Goal: Complete application form

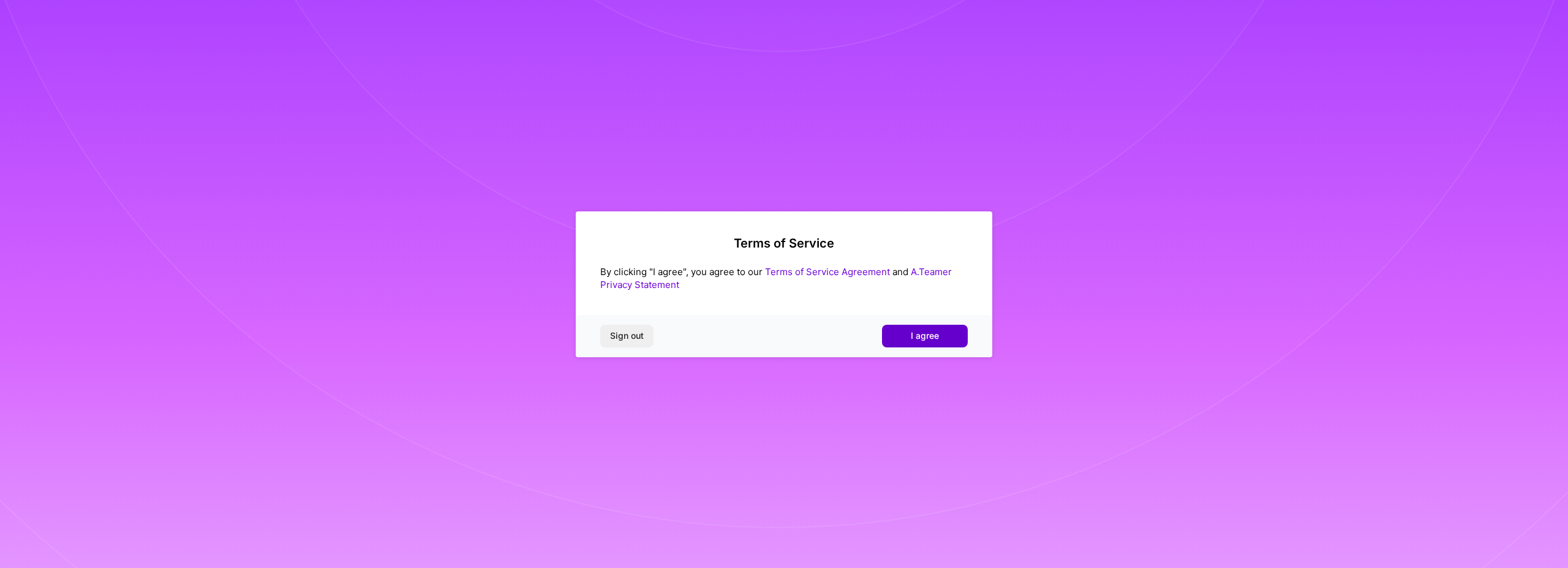
click at [935, 327] on button "I agree" at bounding box center [925, 336] width 86 height 22
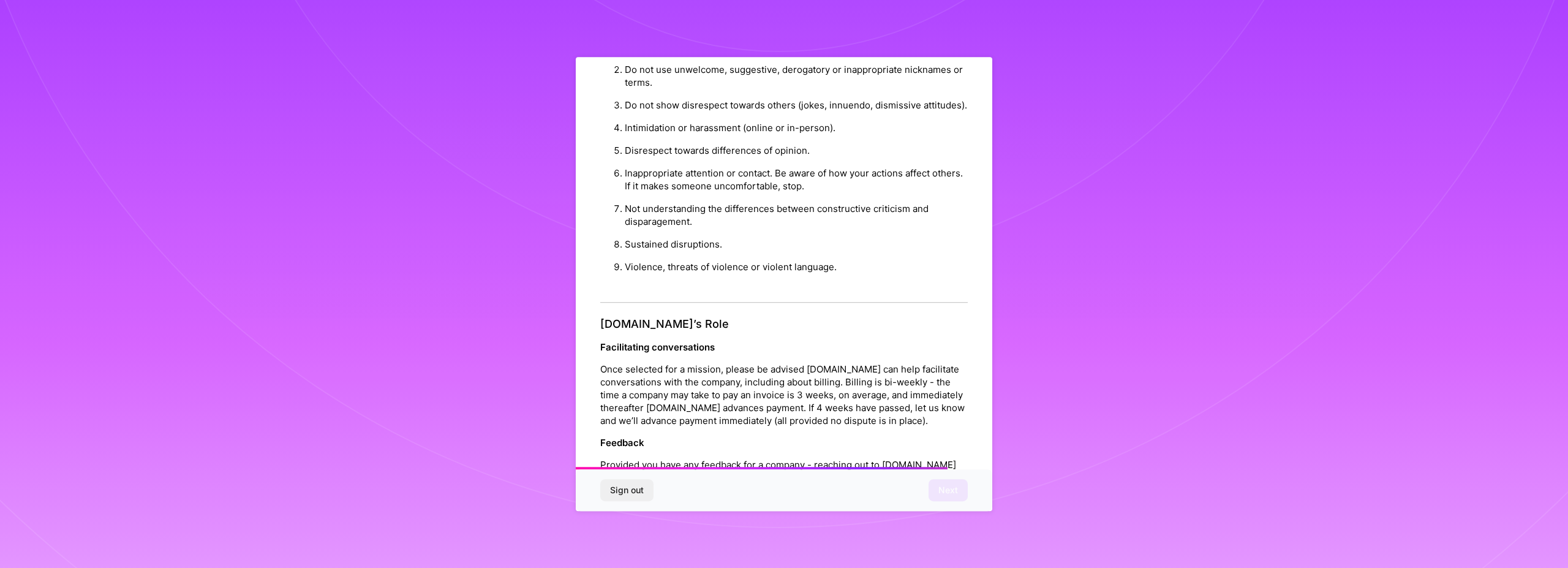
scroll to position [1318, 0]
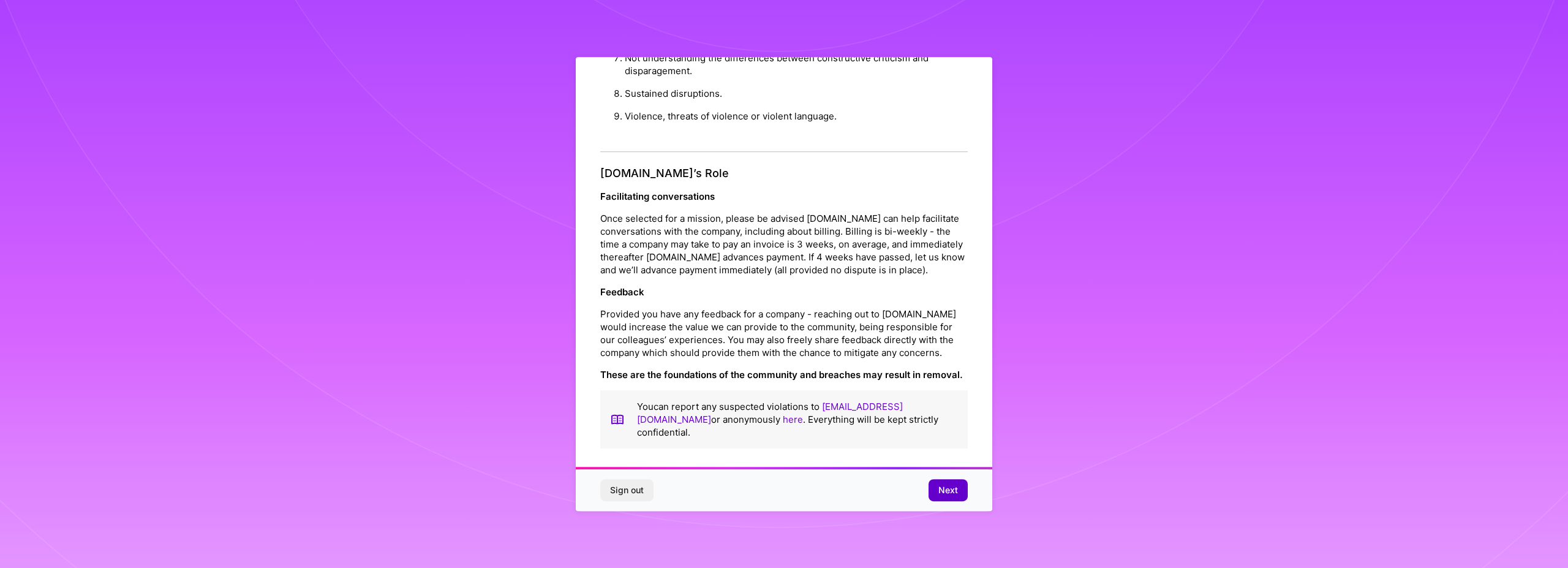
click at [956, 485] on span "Next" at bounding box center [948, 490] width 19 height 12
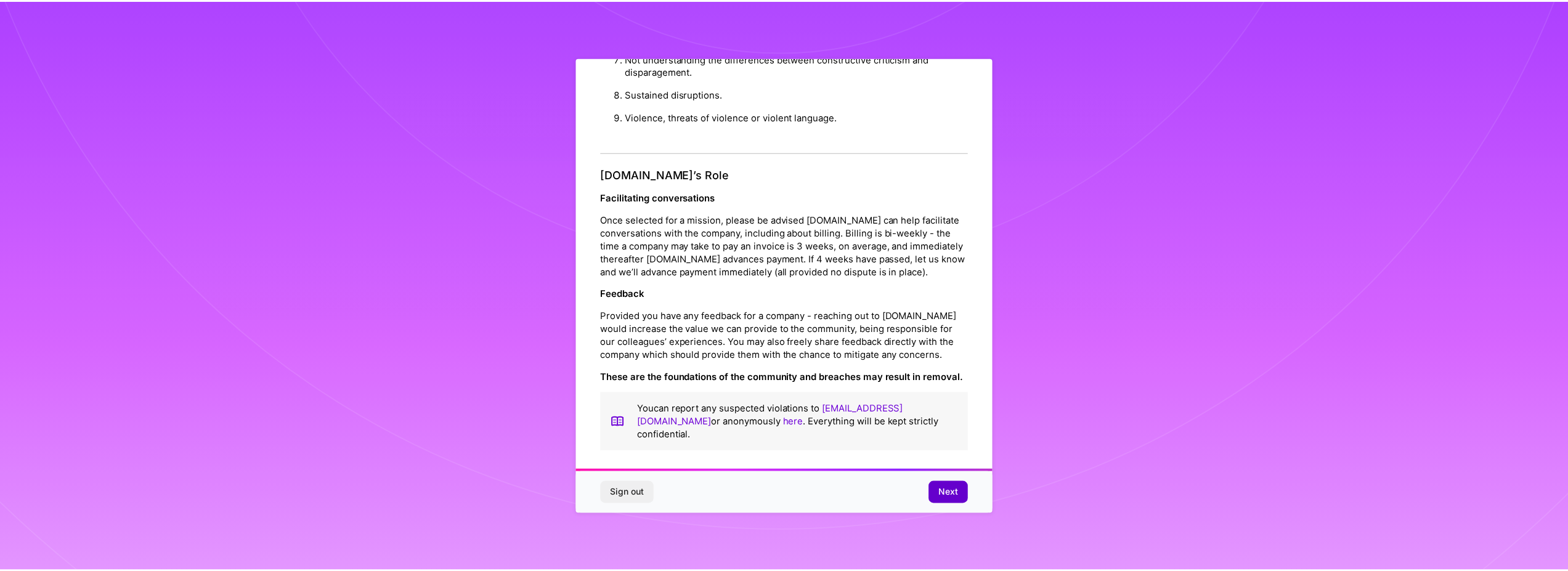
scroll to position [0, 0]
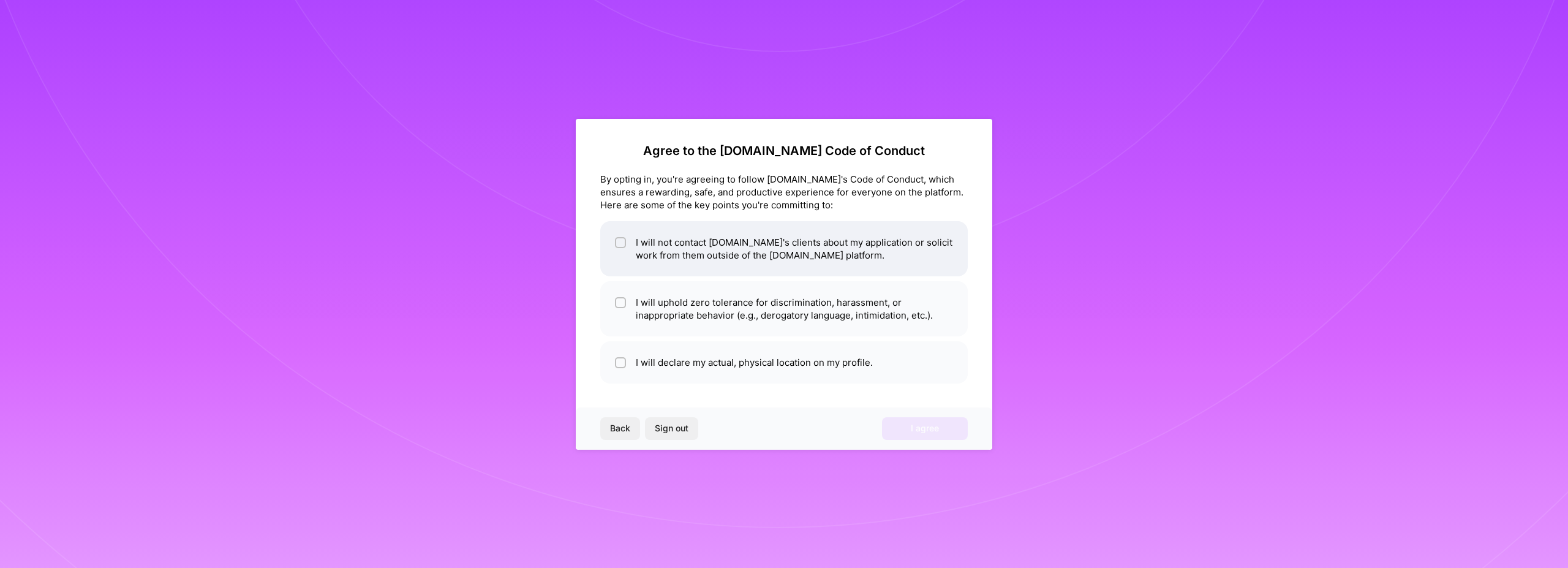
click at [887, 250] on li "I will not contact [DOMAIN_NAME]'s clients about my application or solicit work…" at bounding box center [784, 248] width 368 height 55
checkbox input "true"
click at [920, 294] on li "I will uphold zero tolerance for discrimination, harassment, or inappropriate b…" at bounding box center [784, 309] width 368 height 55
checkbox input "true"
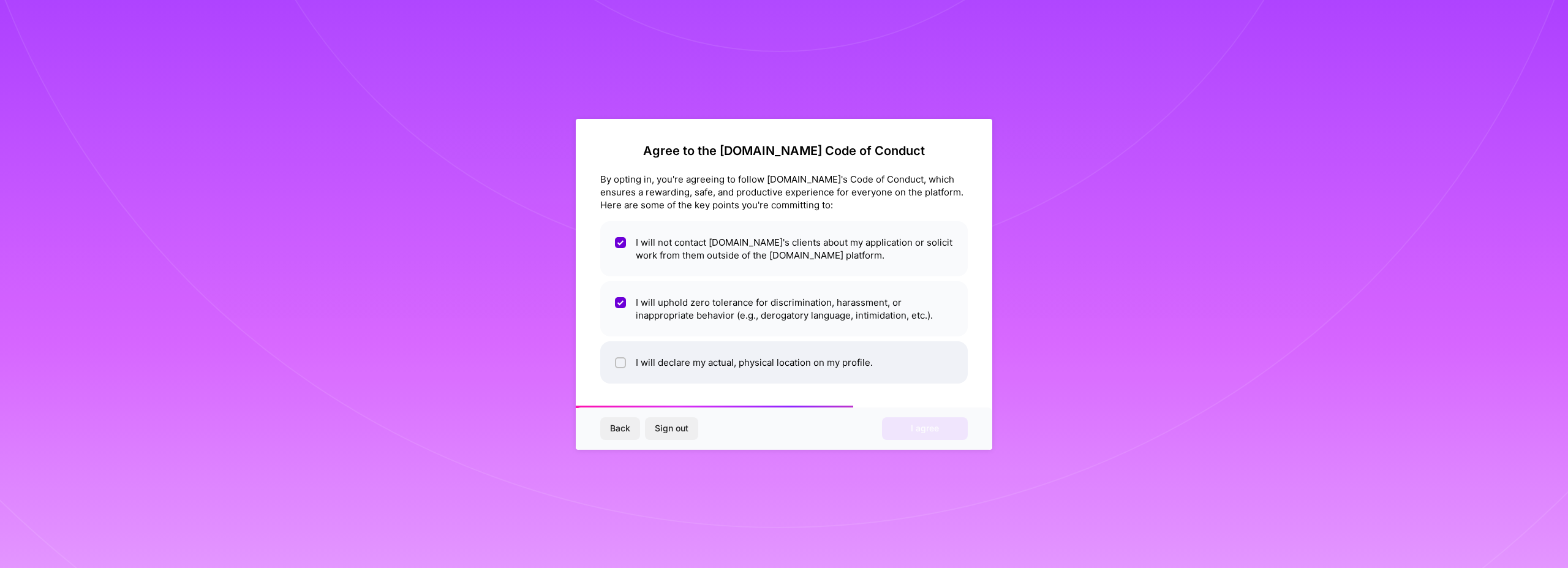
click at [895, 363] on li "I will declare my actual, physical location on my profile." at bounding box center [784, 362] width 368 height 42
checkbox input "true"
click at [930, 434] on span "I agree" at bounding box center [924, 428] width 28 height 12
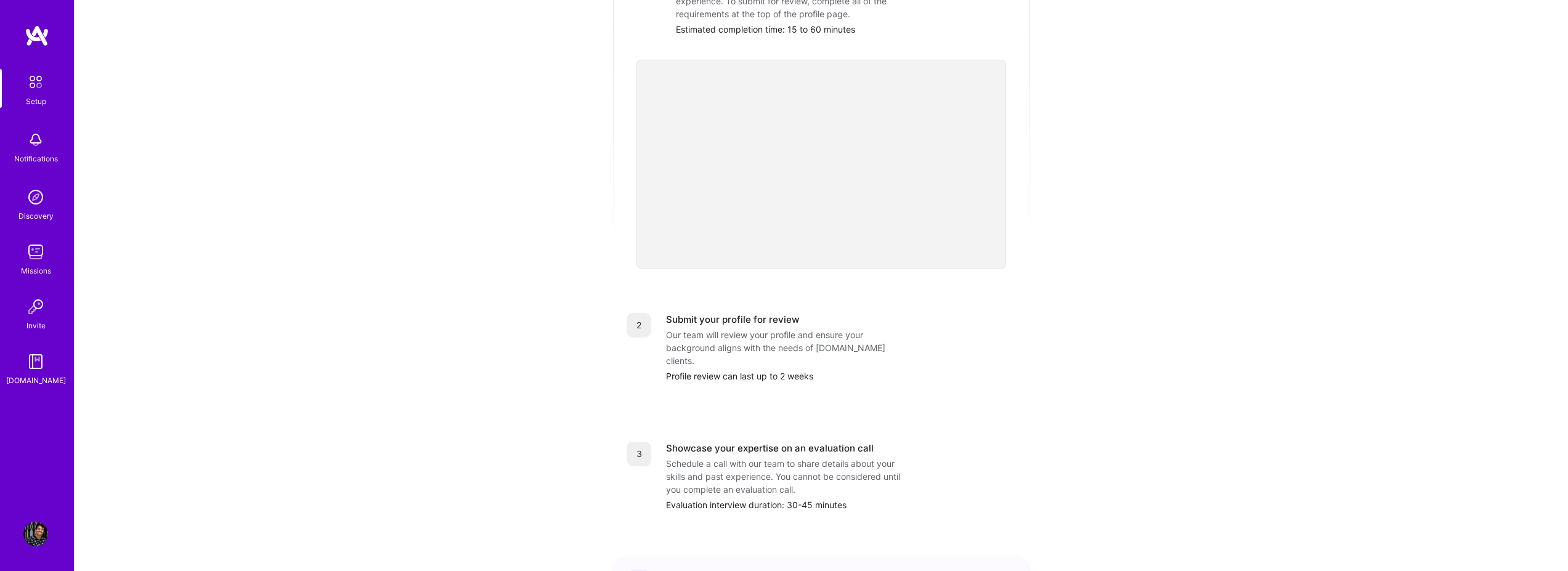
scroll to position [144, 0]
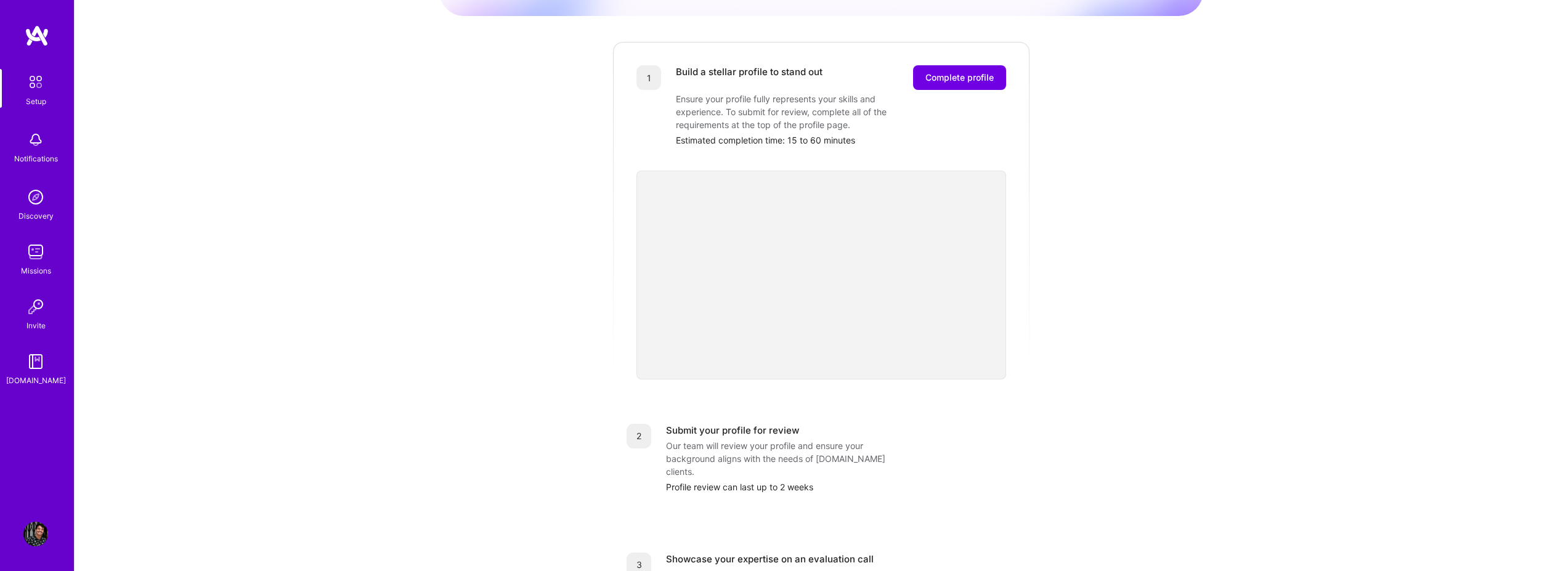
click at [1138, 182] on div "Getting started as an [DOMAIN_NAME] Builder Complete the steps below to request…" at bounding box center [821, 337] width 764 height 944
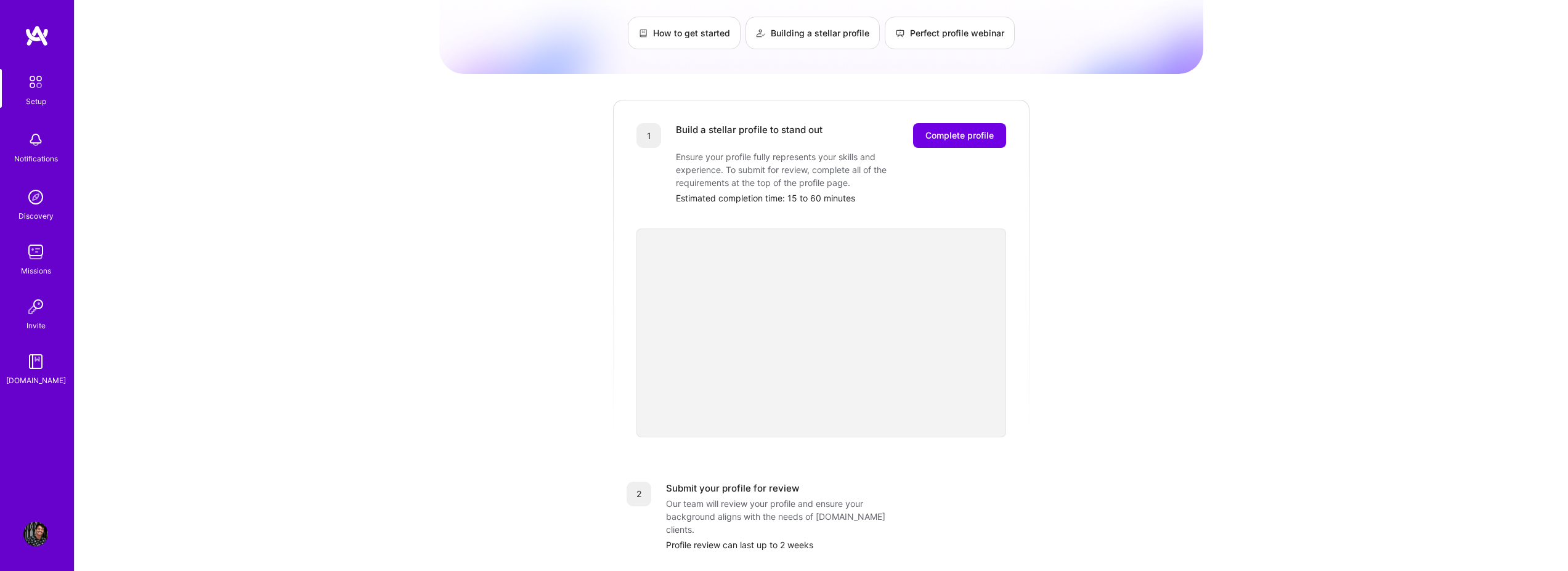
scroll to position [33, 0]
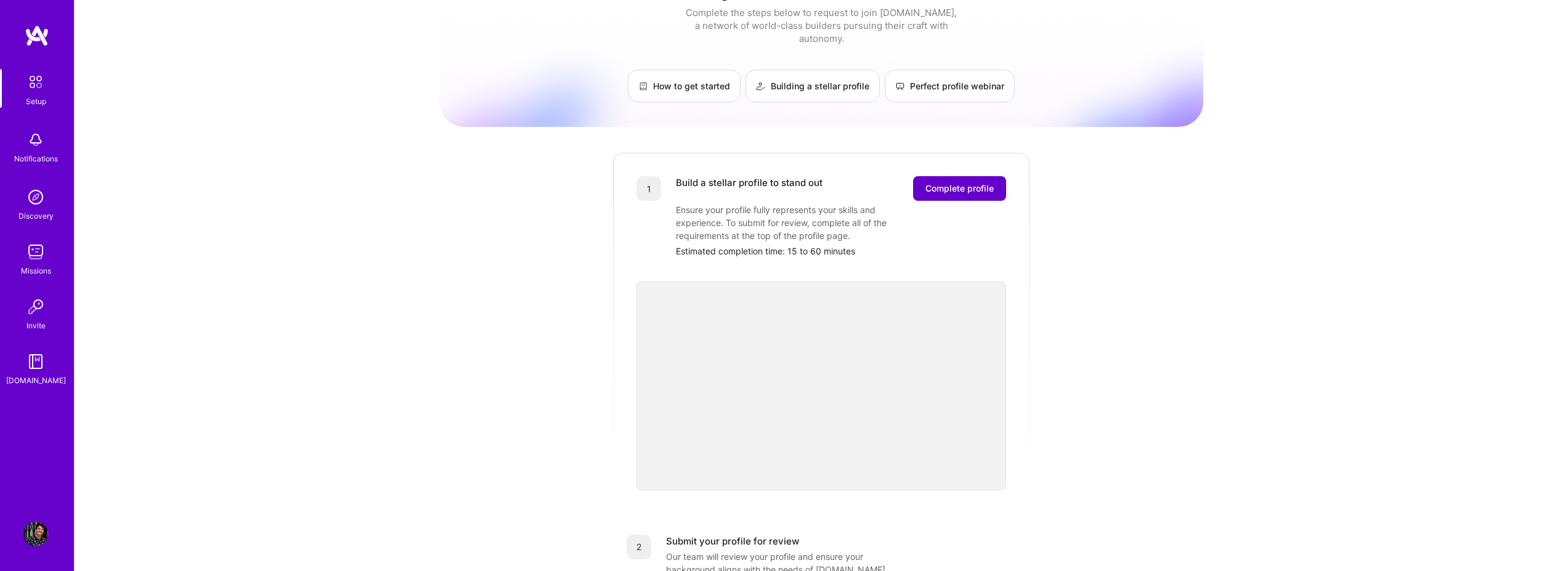
click at [967, 182] on span "Complete profile" at bounding box center [959, 188] width 69 height 12
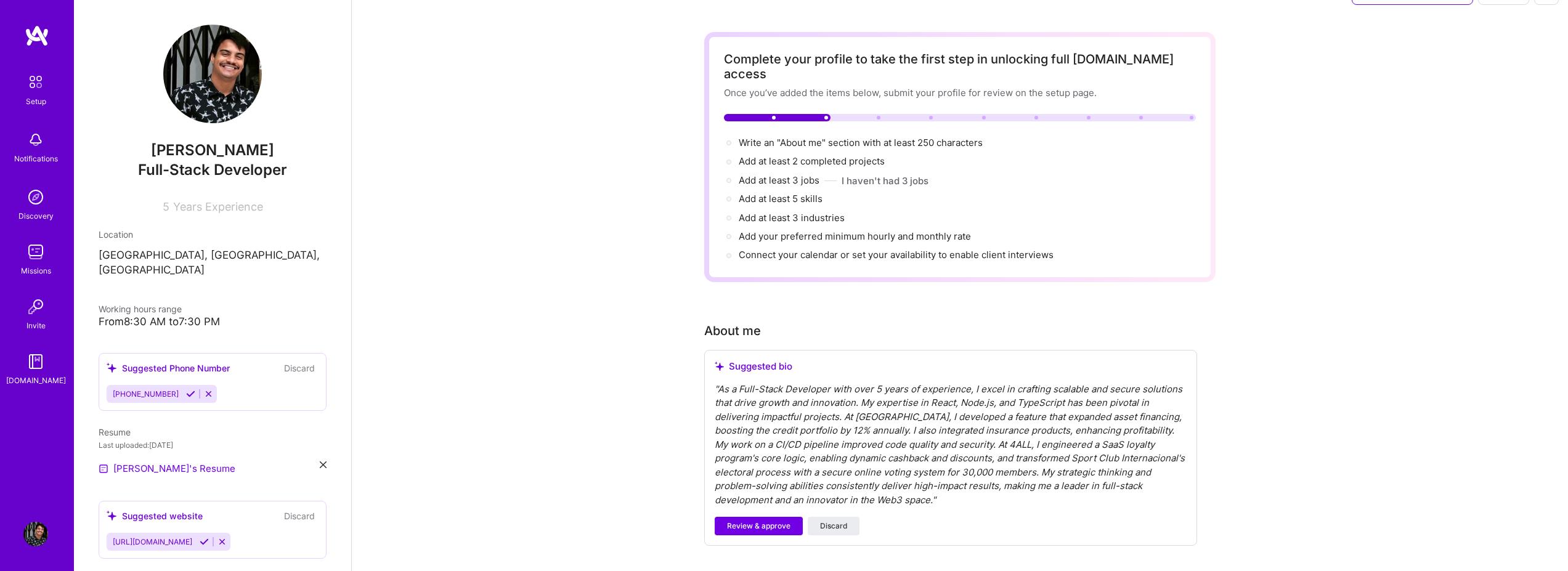
scroll to position [111, 0]
